Goal: Task Accomplishment & Management: Use online tool/utility

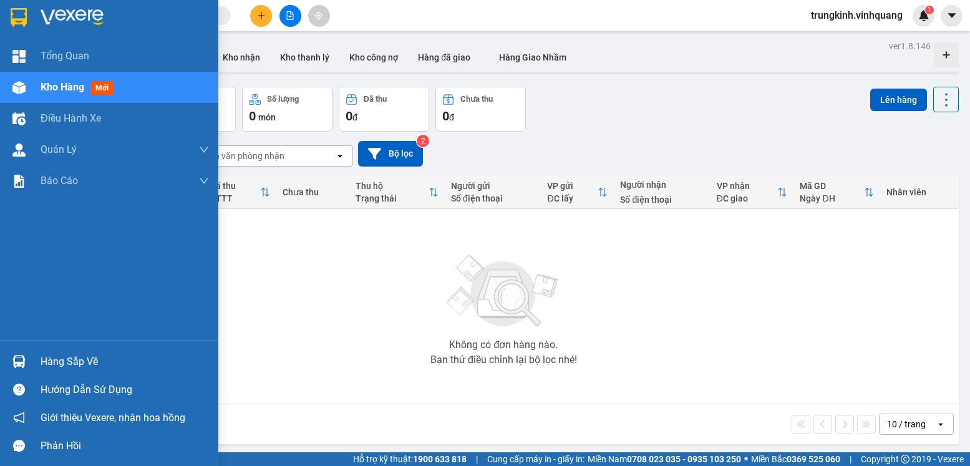
click at [19, 361] on img at bounding box center [18, 361] width 13 height 13
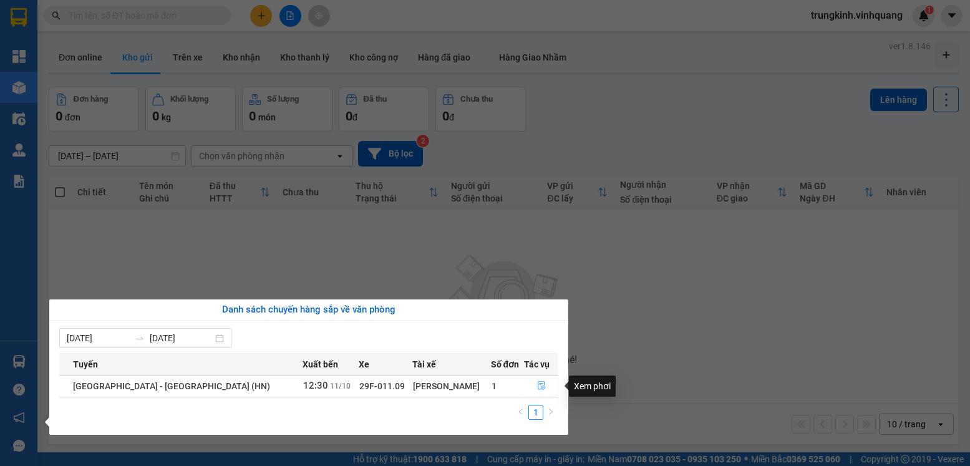
click at [530, 386] on button "button" at bounding box center [541, 386] width 33 height 20
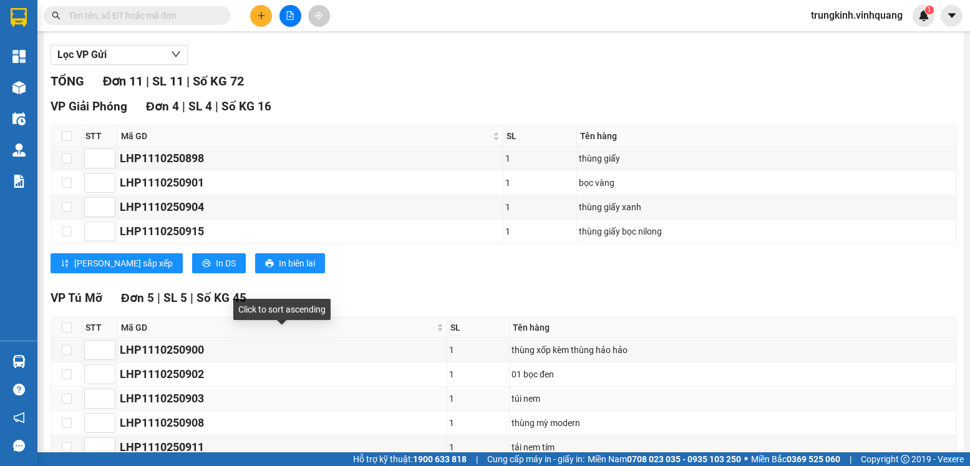
scroll to position [312, 0]
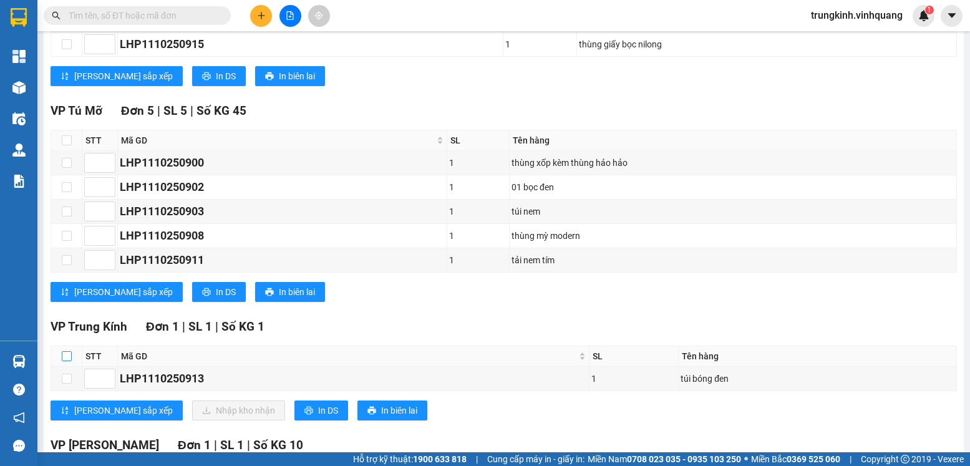
click at [64, 361] on input "checkbox" at bounding box center [67, 356] width 10 height 10
checkbox input "true"
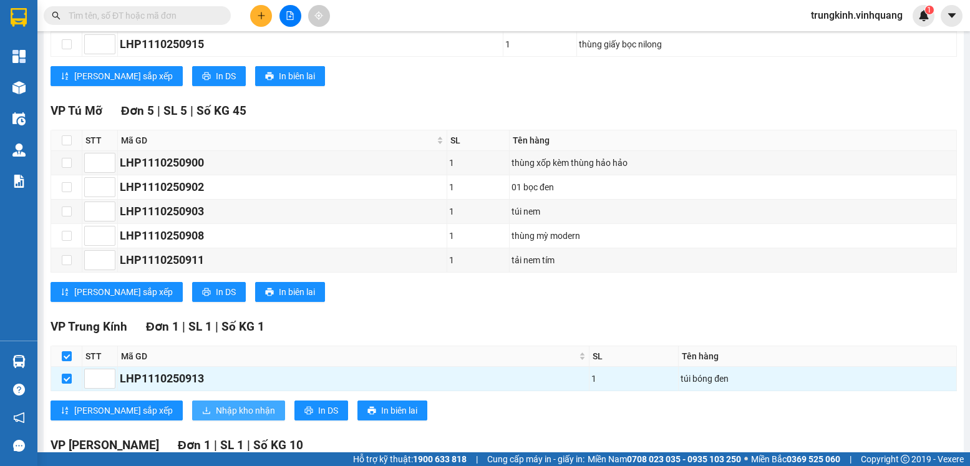
click at [216, 416] on span "Nhập kho nhận" at bounding box center [245, 411] width 59 height 14
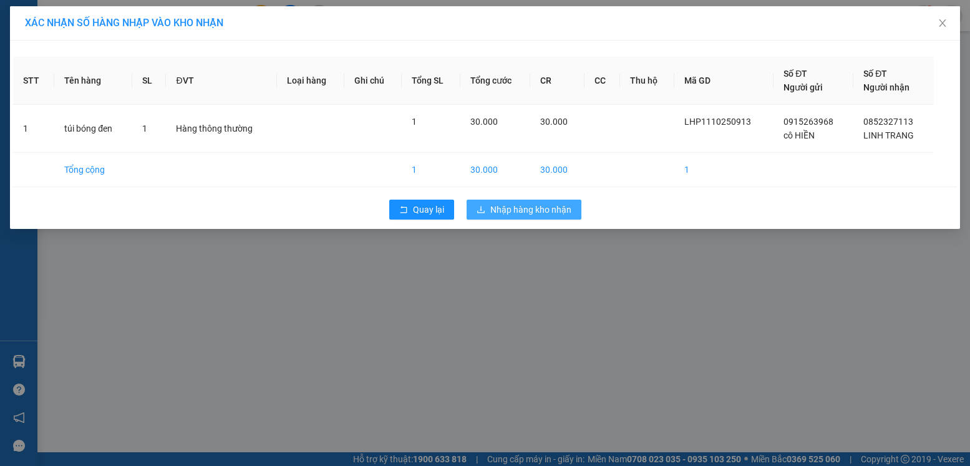
click at [498, 211] on span "Nhập hàng kho nhận" at bounding box center [530, 210] width 81 height 14
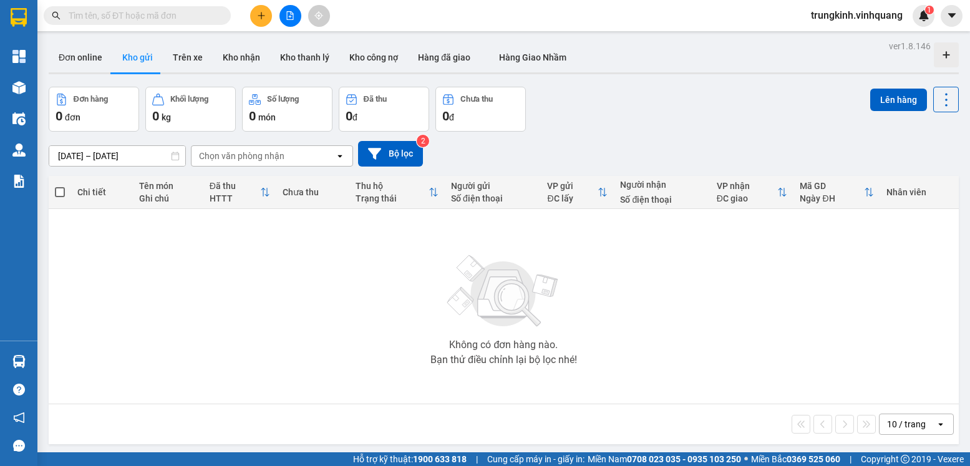
click at [647, 92] on div "Đơn hàng 0 đơn Khối lượng 0 kg Số lượng 0 món Đã thu 0 đ Chưa thu 0 đ Lên hàng" at bounding box center [504, 109] width 910 height 45
click at [130, 276] on div "Không có đơn hàng nào. Bạn thử điều chỉnh lại bộ lọc nhé!" at bounding box center [504, 306] width 898 height 187
